Goal: Find specific fact: Find specific fact

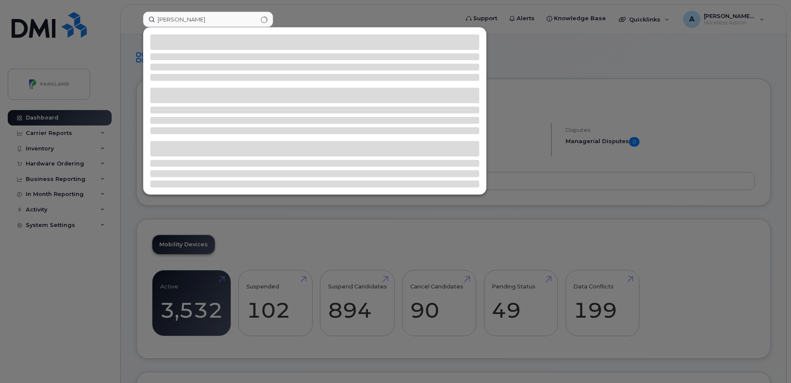
type input "[PERSON_NAME]"
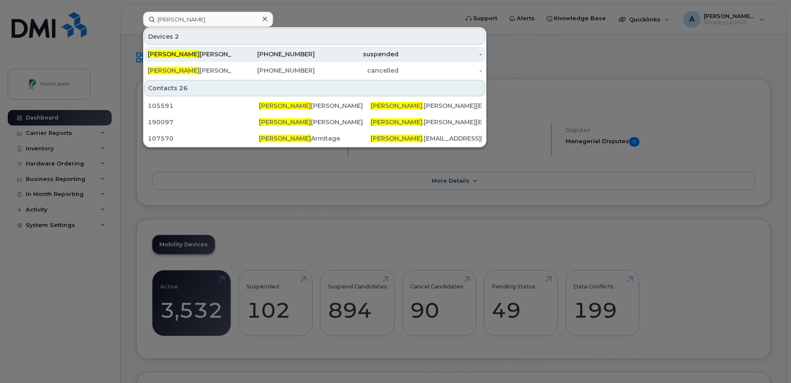
click at [212, 52] on div "[PERSON_NAME]" at bounding box center [190, 54] width 84 height 9
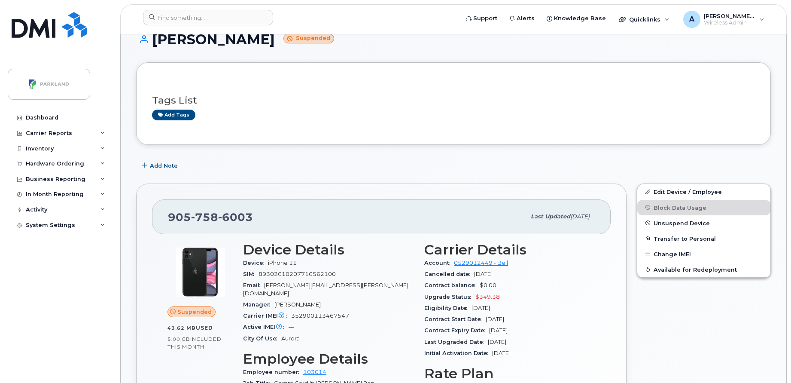
scroll to position [92, 0]
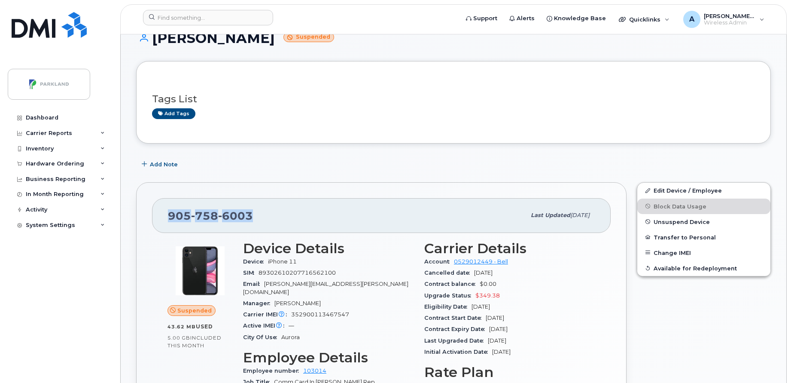
drag, startPoint x: 251, startPoint y: 217, endPoint x: 158, endPoint y: 214, distance: 93.3
click at [158, 214] on div "[PHONE_NUMBER] Last updated [DATE]" at bounding box center [381, 215] width 459 height 34
copy span "[PHONE_NUMBER]"
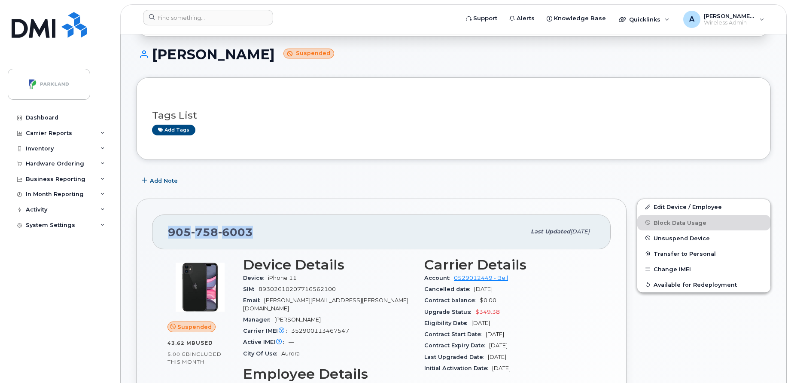
scroll to position [76, 0]
drag, startPoint x: 259, startPoint y: 55, endPoint x: 156, endPoint y: 65, distance: 104.0
click at [156, 65] on div "[PERSON_NAME] Suspended" at bounding box center [453, 62] width 635 height 31
copy h1 "[PERSON_NAME]"
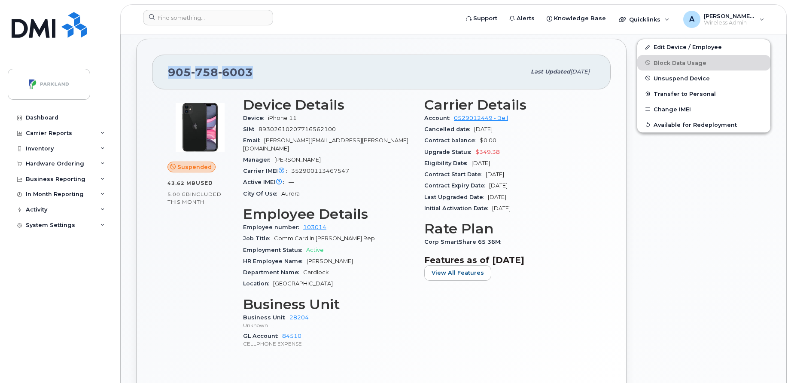
scroll to position [237, 0]
drag, startPoint x: 326, startPoint y: 217, endPoint x: 300, endPoint y: 219, distance: 26.3
click at [300, 221] on div "Employee number 103014" at bounding box center [328, 226] width 171 height 11
copy link "103014"
